Goal: Navigation & Orientation: Find specific page/section

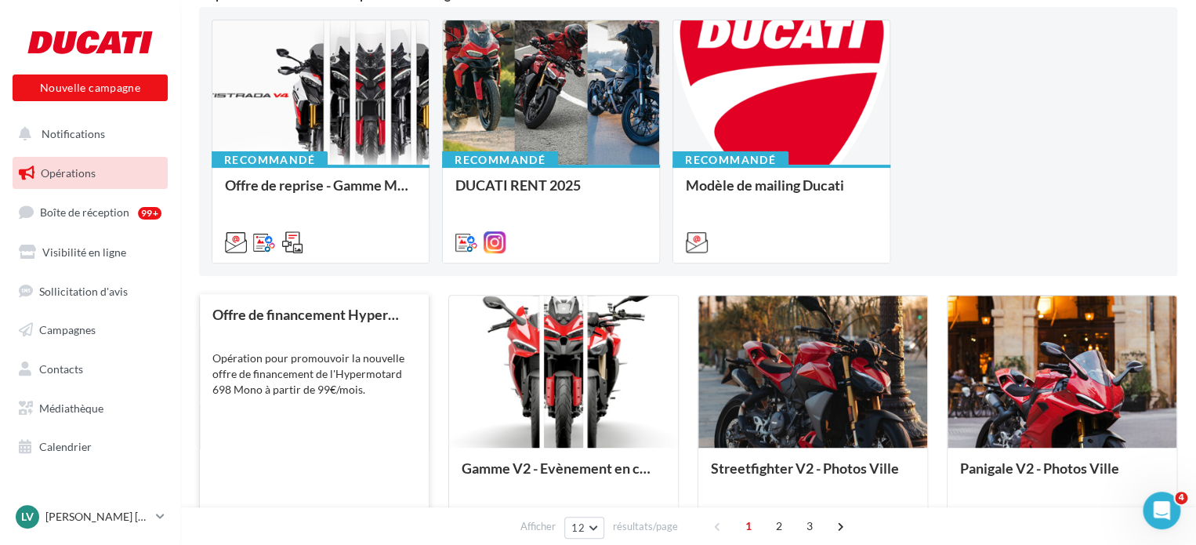
scroll to position [313, 0]
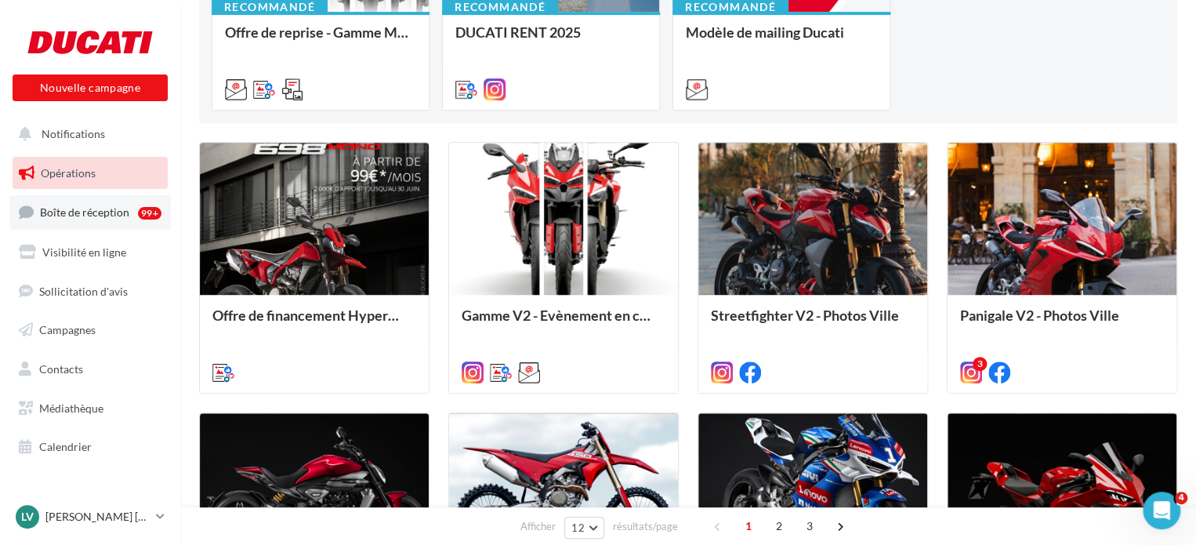
click at [71, 215] on span "Boîte de réception" at bounding box center [84, 211] width 89 height 13
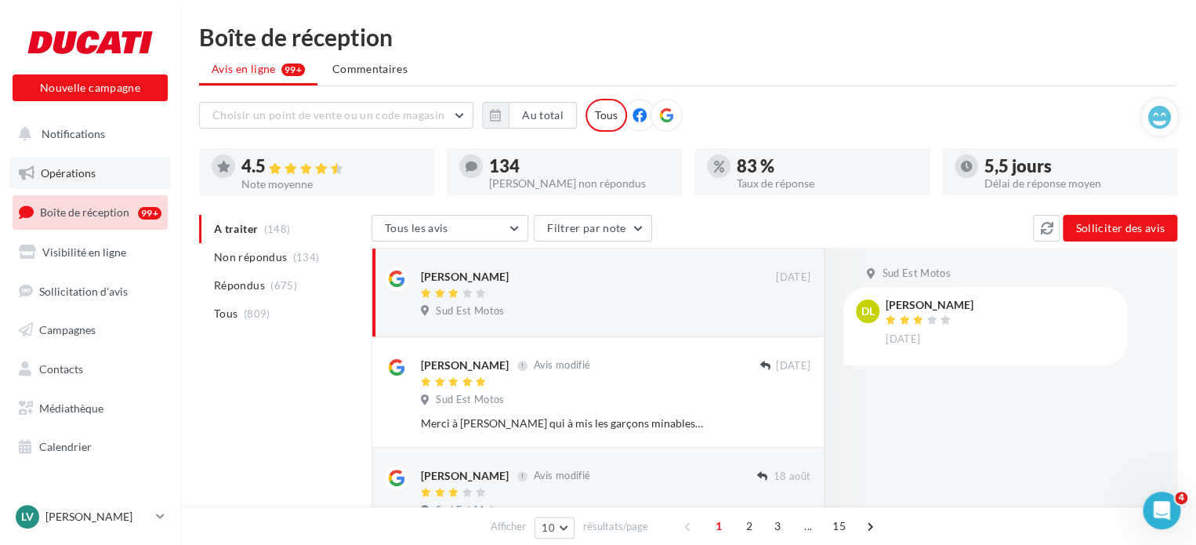
click at [88, 177] on span "Opérations" at bounding box center [68, 172] width 55 height 13
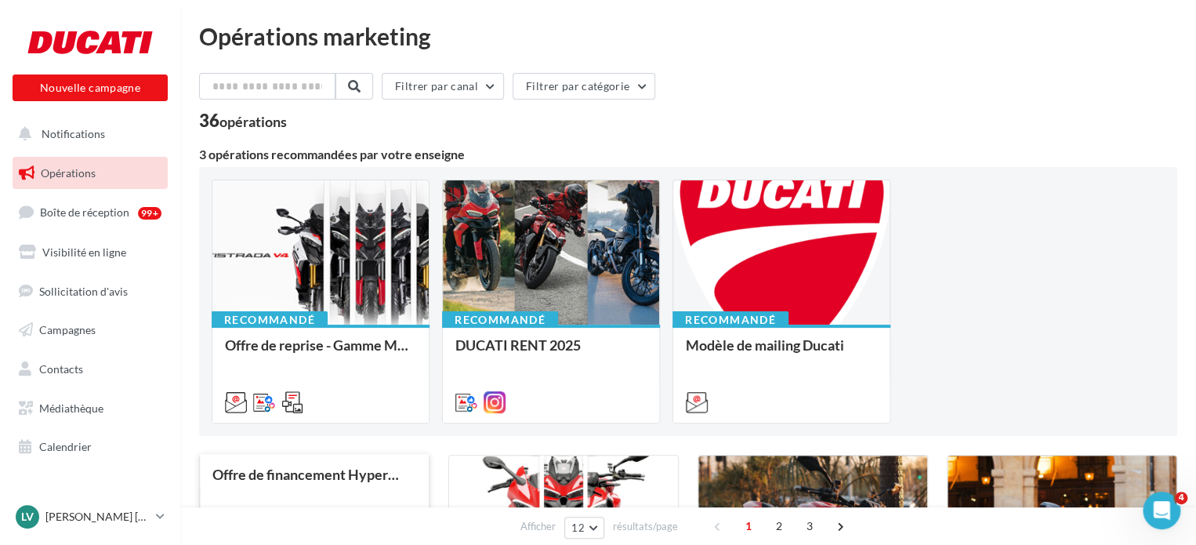
scroll to position [235, 0]
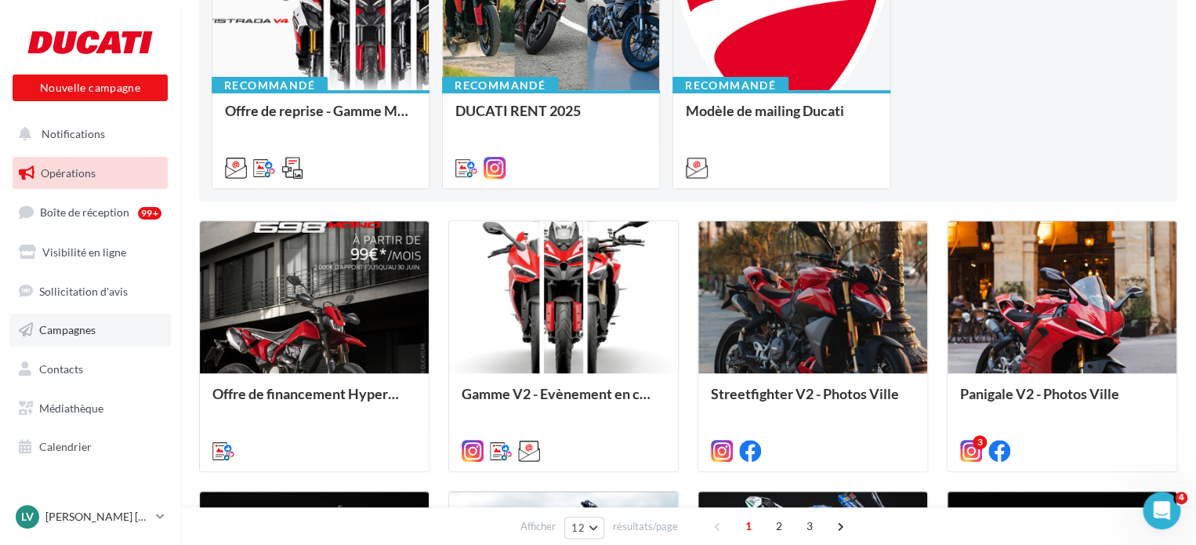
click at [84, 323] on span "Campagnes" at bounding box center [67, 329] width 56 height 13
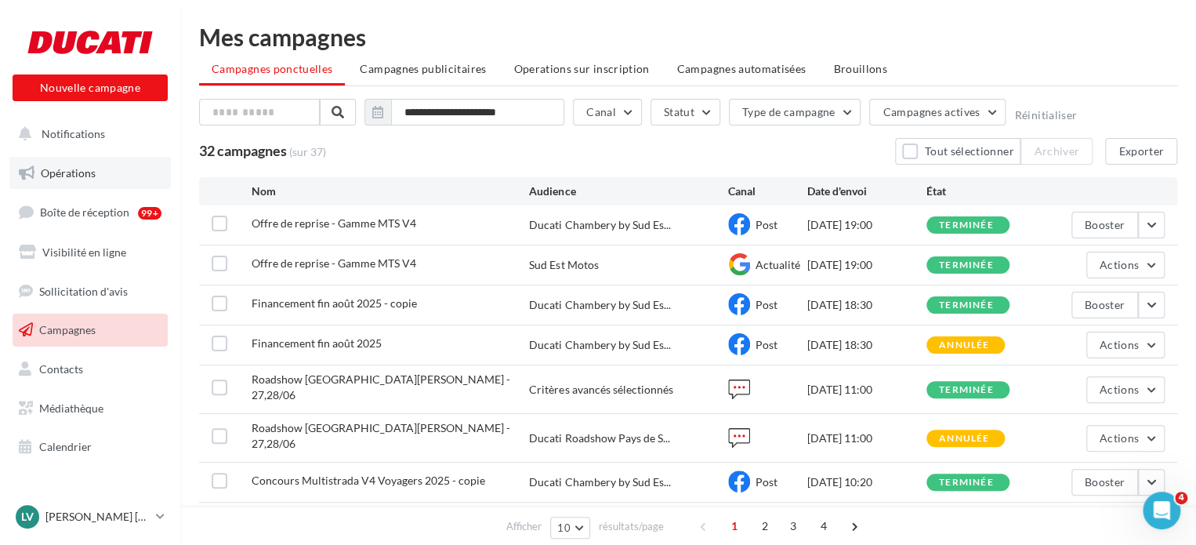
click at [129, 164] on link "Opérations" at bounding box center [89, 173] width 161 height 33
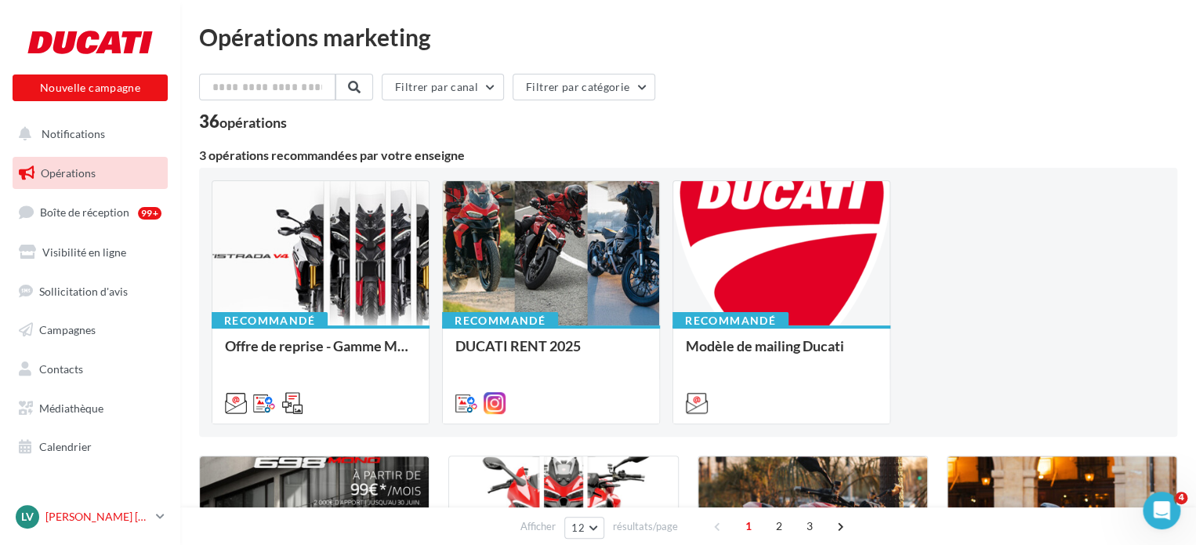
click at [147, 520] on p "[PERSON_NAME] [PERSON_NAME]" at bounding box center [97, 516] width 104 height 16
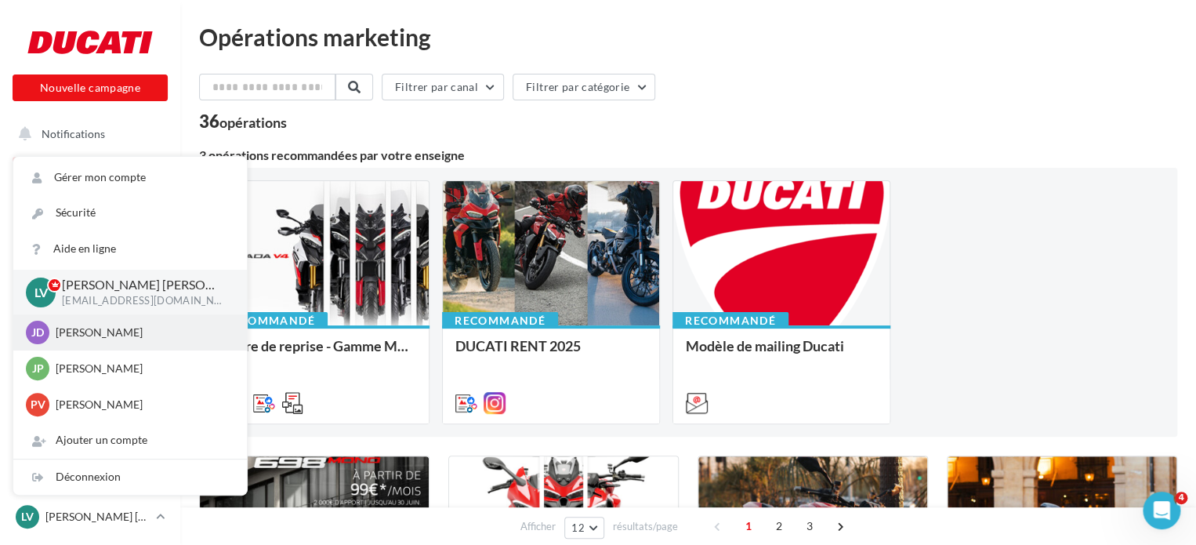
click at [105, 336] on p "[PERSON_NAME]" at bounding box center [142, 332] width 172 height 16
